Goal: Entertainment & Leisure: Browse casually

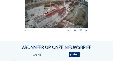
scroll to position [264, 0]
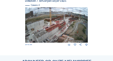
click at [52, 25] on img at bounding box center [56, 24] width 62 height 35
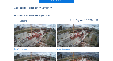
scroll to position [30, 0]
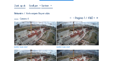
click at [41, 31] on img at bounding box center [35, 34] width 42 height 24
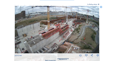
click at [96, 29] on icon at bounding box center [96, 30] width 4 height 4
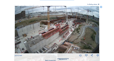
click at [96, 29] on icon at bounding box center [96, 30] width 4 height 4
click at [100, 8] on icon at bounding box center [100, 7] width 2 height 2
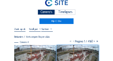
scroll to position [6, 0]
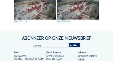
scroll to position [255, 0]
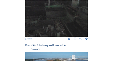
scroll to position [205, 0]
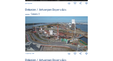
click at [37, 26] on img at bounding box center [56, 33] width 62 height 35
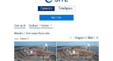
scroll to position [30, 0]
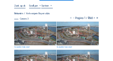
click at [50, 30] on img at bounding box center [35, 34] width 42 height 24
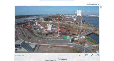
click at [101, 7] on icon at bounding box center [100, 7] width 2 height 2
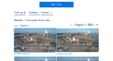
scroll to position [12, 0]
